Goal: Information Seeking & Learning: Learn about a topic

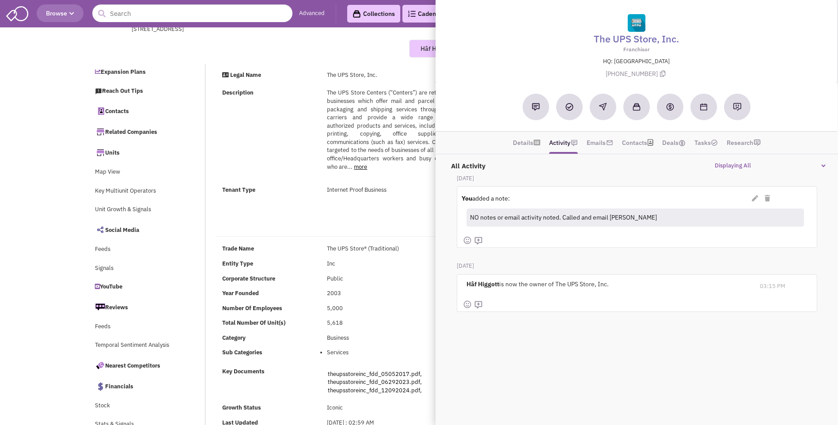
select select
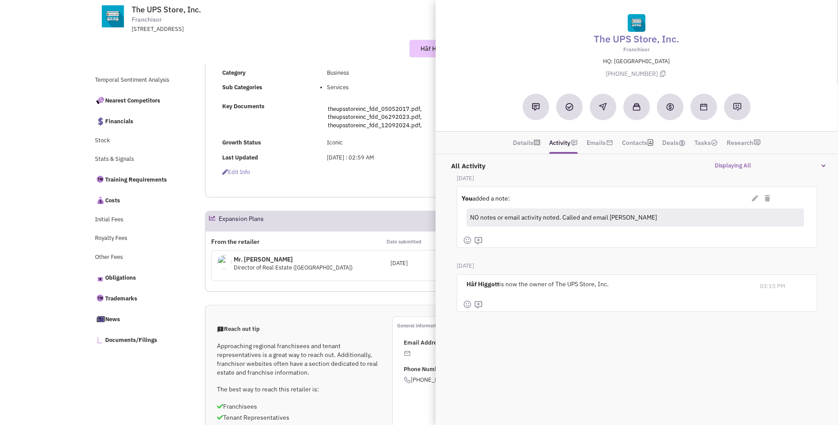
scroll to position [265, 0]
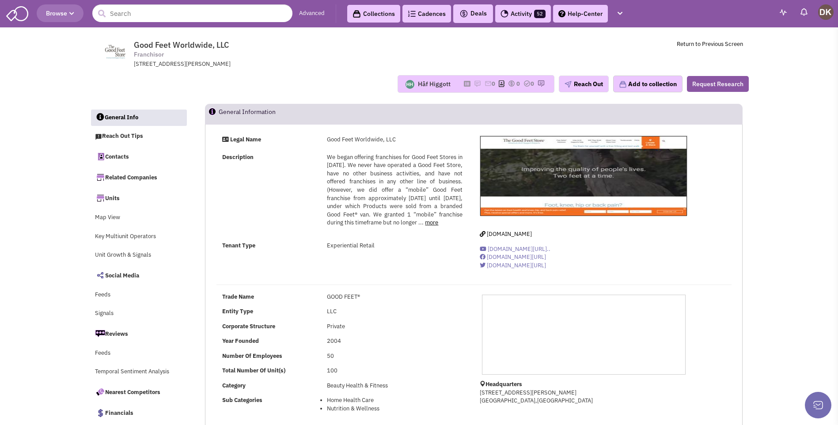
select select
click at [166, 14] on input "text" at bounding box center [192, 13] width 200 height 18
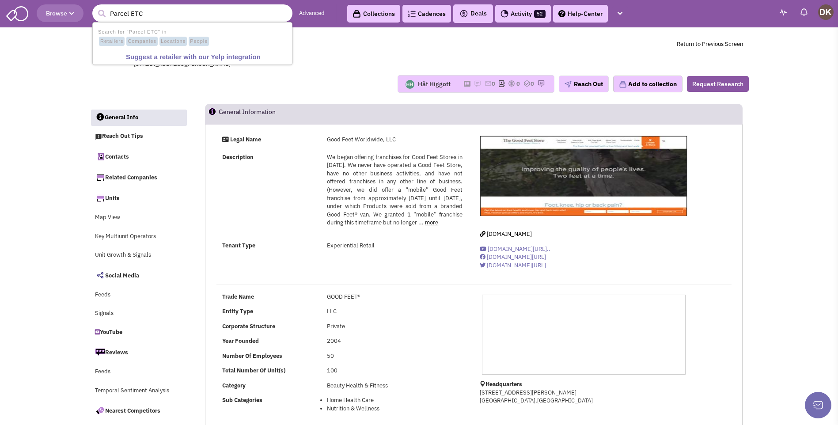
type input "Parcel ETC"
click at [95, 7] on button "submit" at bounding box center [101, 13] width 13 height 13
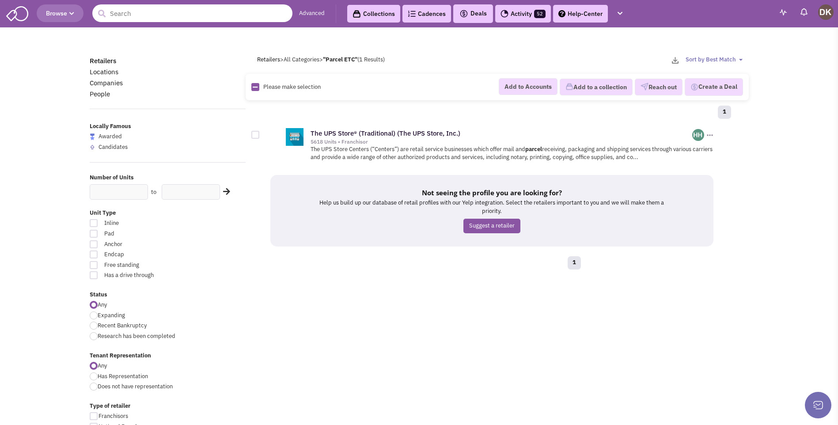
click at [173, 11] on input "text" at bounding box center [192, 13] width 200 height 18
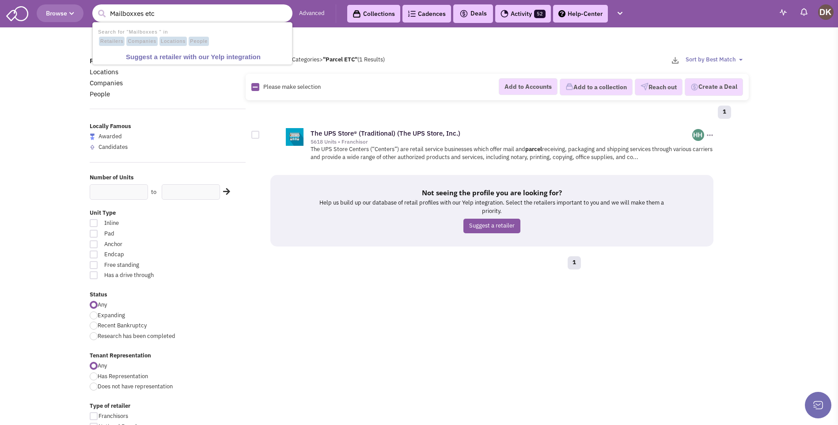
type input "Mailboxxes etc"
click at [95, 7] on button "submit" at bounding box center [101, 13] width 13 height 13
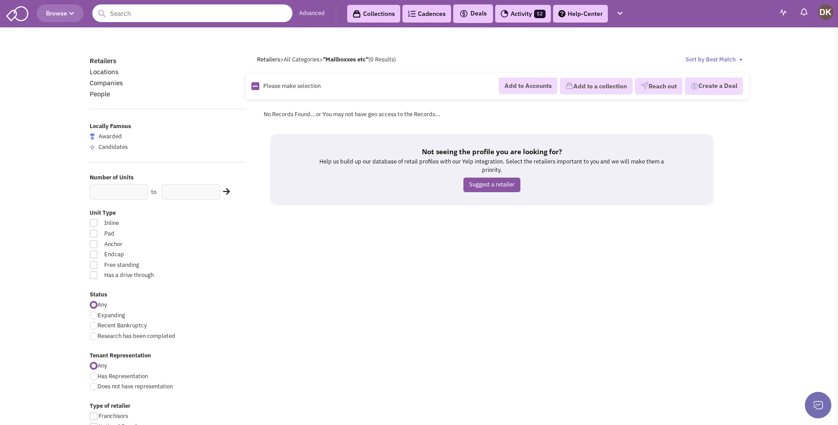
click at [153, 14] on input "text" at bounding box center [192, 13] width 200 height 18
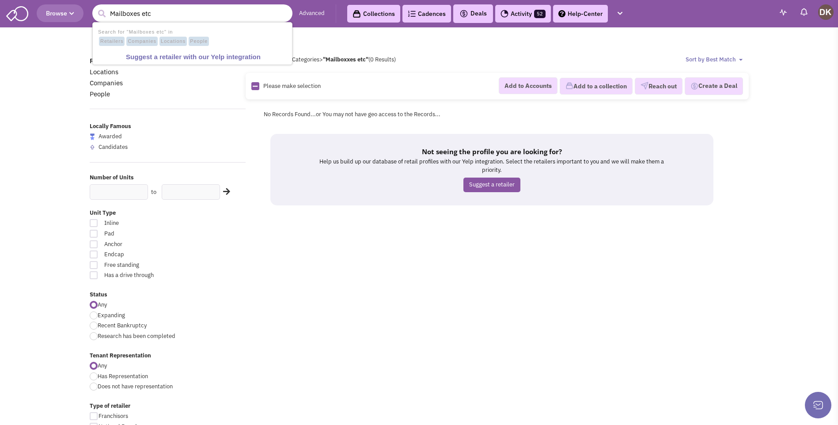
type input "Mailboxes etc"
click at [95, 7] on button "submit" at bounding box center [101, 13] width 13 height 13
